Goal: Task Accomplishment & Management: Manage account settings

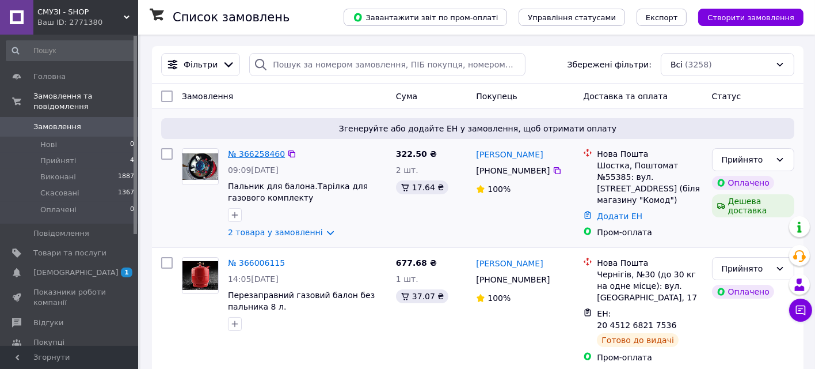
click at [253, 154] on link "№ 366258460" at bounding box center [256, 153] width 57 height 9
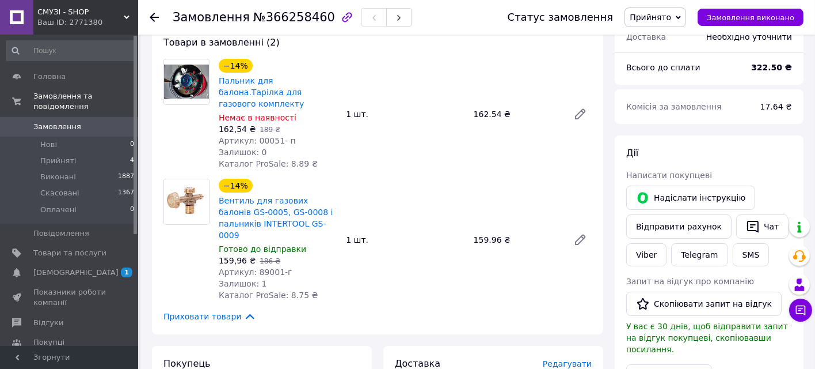
scroll to position [128, 0]
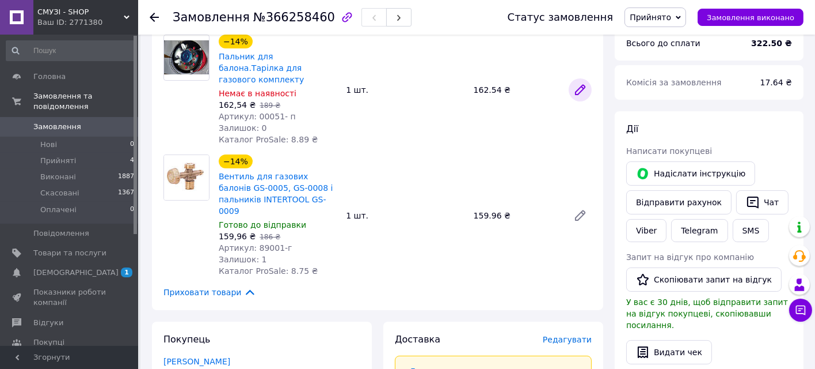
click at [580, 83] on icon at bounding box center [581, 90] width 14 height 14
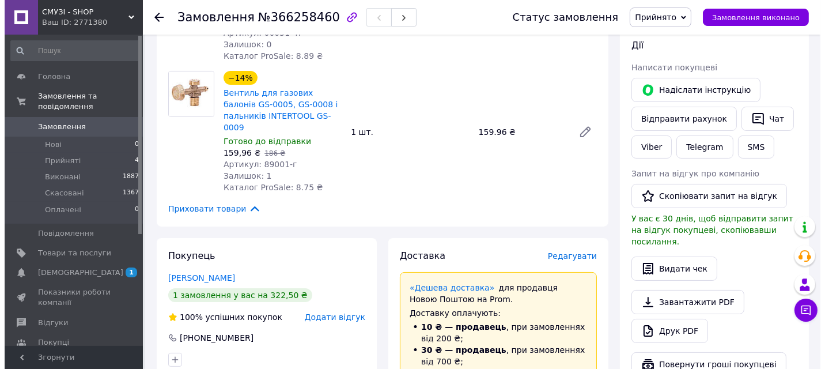
scroll to position [320, 0]
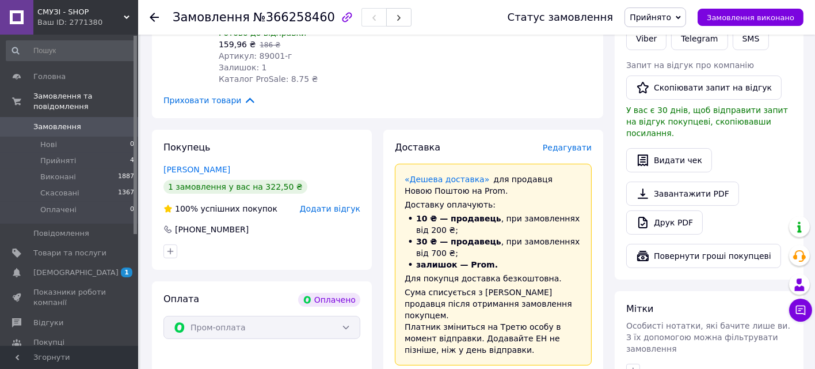
click at [565, 143] on span "Редагувати" at bounding box center [567, 147] width 49 height 9
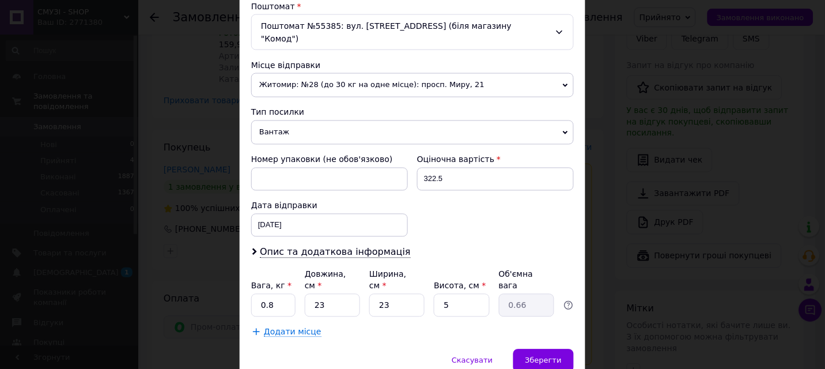
scroll to position [383, 0]
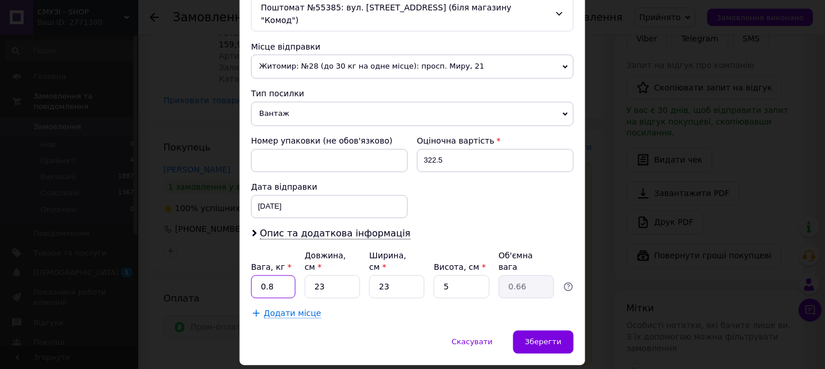
click at [286, 275] on input "0.8" at bounding box center [273, 286] width 44 height 23
type input "2"
click at [452, 275] on input "5" at bounding box center [461, 286] width 55 height 23
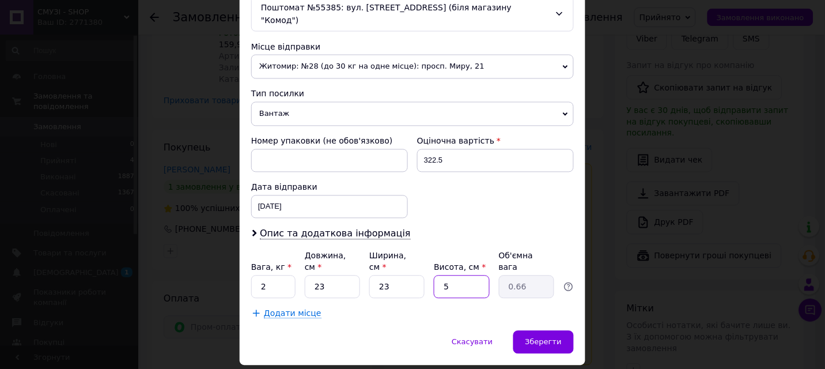
type input "9"
type input "1.19"
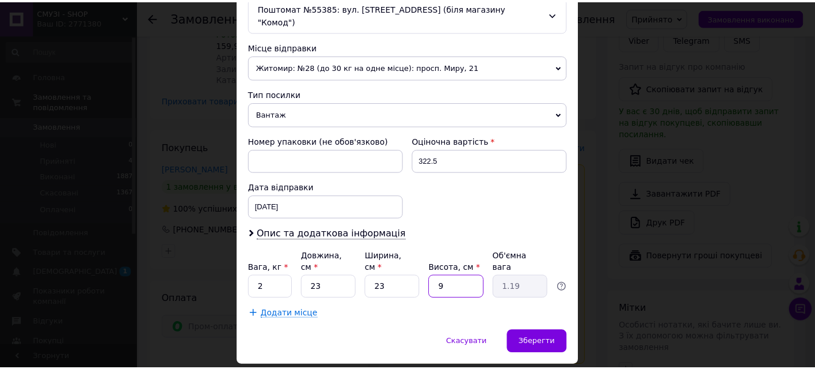
scroll to position [396, 0]
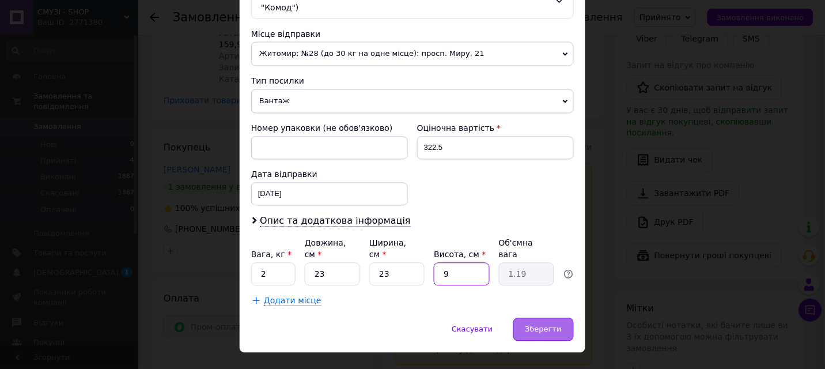
type input "9"
click at [552, 325] on span "Зберегти" at bounding box center [543, 329] width 36 height 9
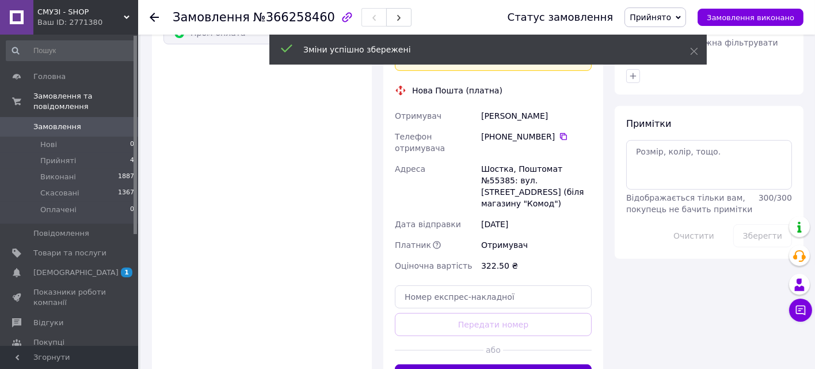
scroll to position [640, 0]
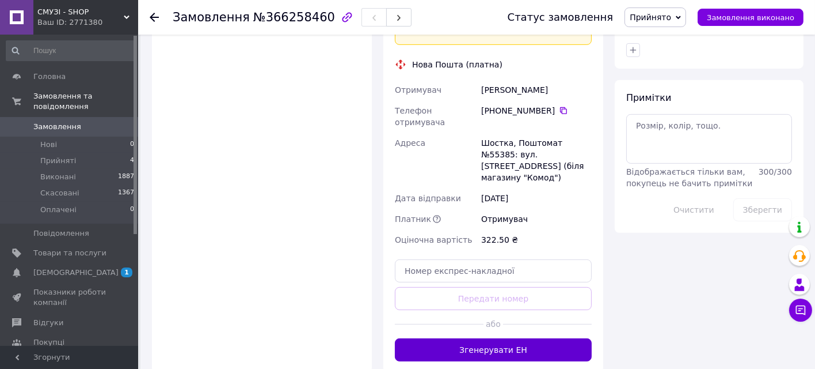
click at [515, 338] on button "Згенерувати ЕН" at bounding box center [493, 349] width 197 height 23
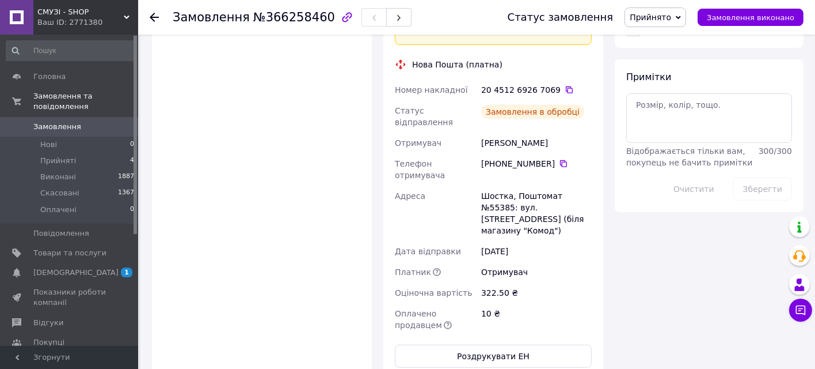
scroll to position [511, 0]
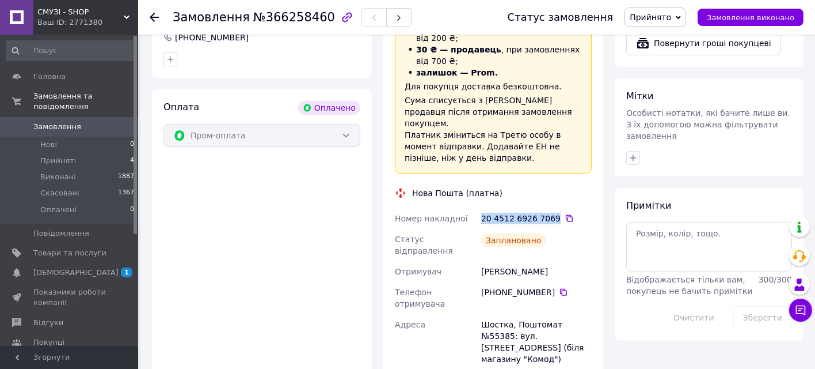
drag, startPoint x: 480, startPoint y: 183, endPoint x: 549, endPoint y: 183, distance: 69.1
click at [549, 208] on div "20 4512 6926 7069" at bounding box center [536, 218] width 115 height 21
copy div "20 4512 6926 7069"
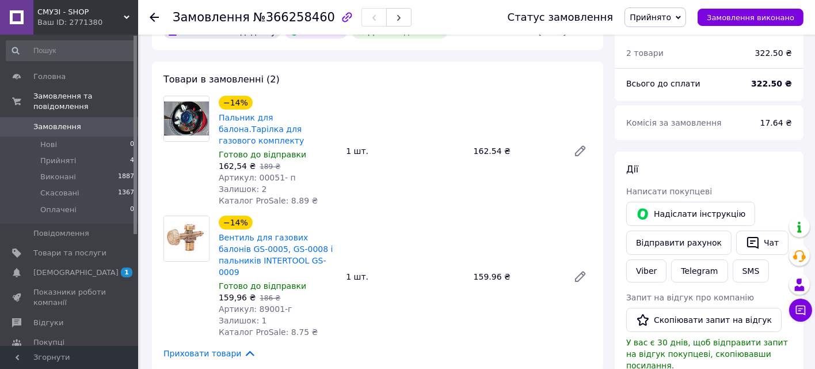
scroll to position [64, 0]
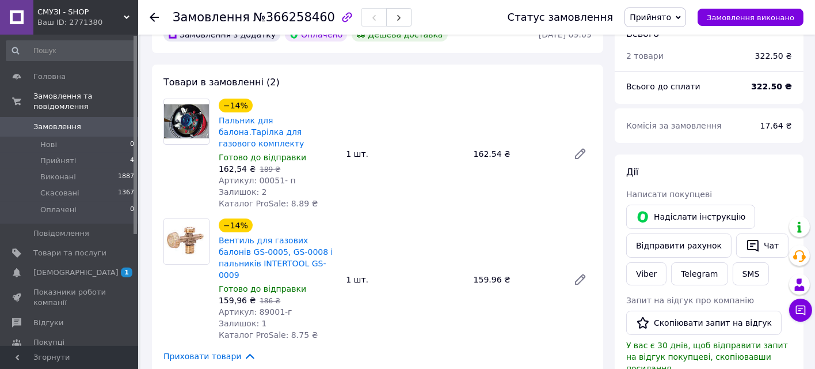
click at [151, 14] on icon at bounding box center [154, 17] width 9 height 9
